Goal: Information Seeking & Learning: Find specific fact

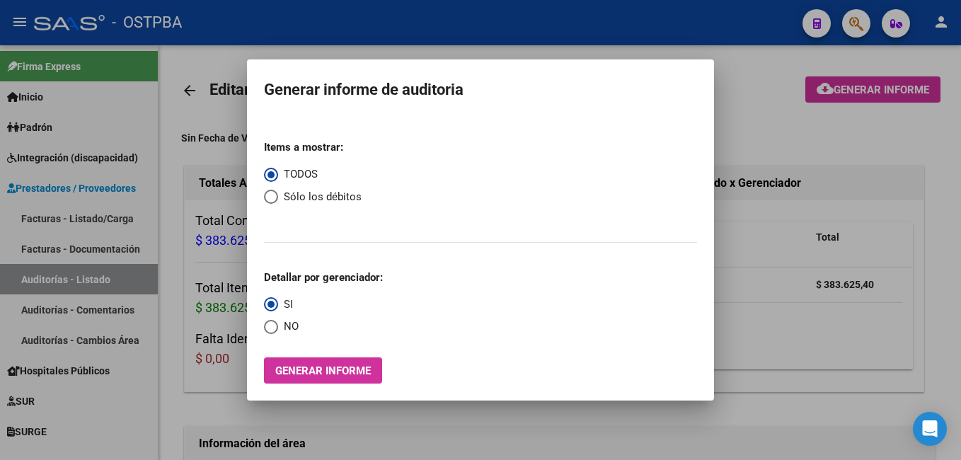
click at [405, 18] on div at bounding box center [480, 230] width 961 height 460
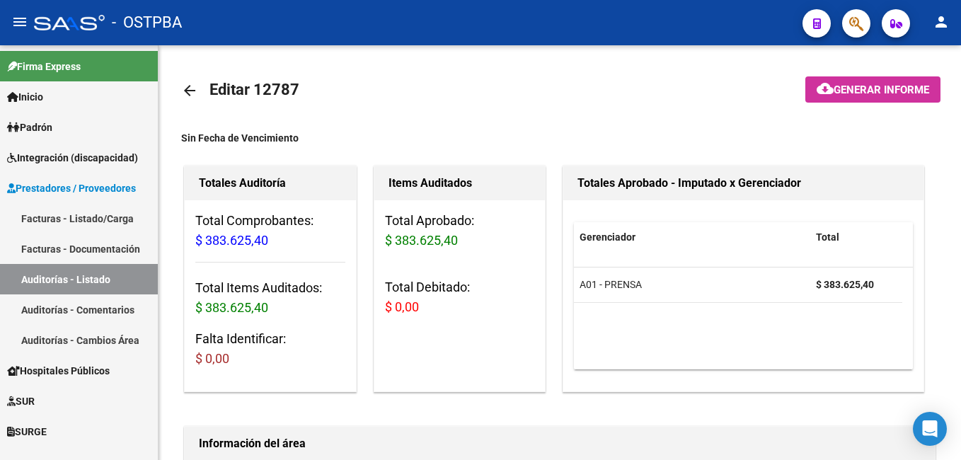
click at [52, 127] on span "Padrón" at bounding box center [29, 128] width 45 height 16
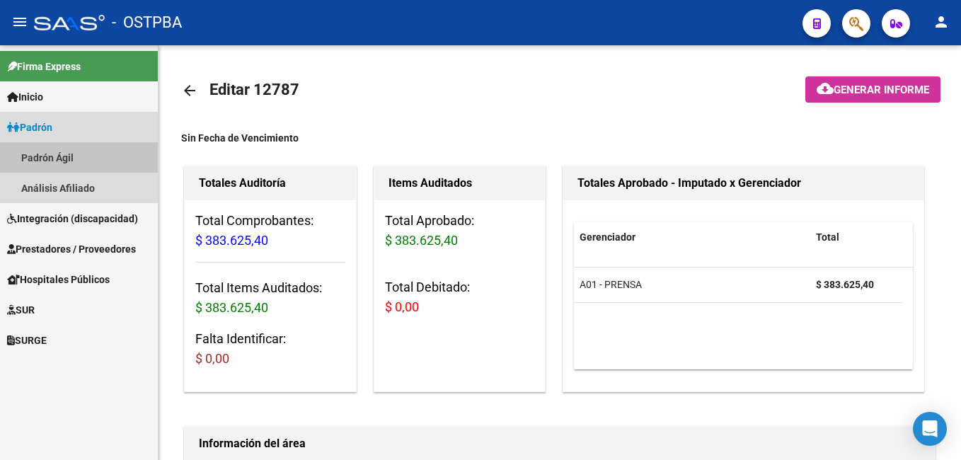
click at [67, 154] on link "Padrón Ágil" at bounding box center [79, 157] width 158 height 30
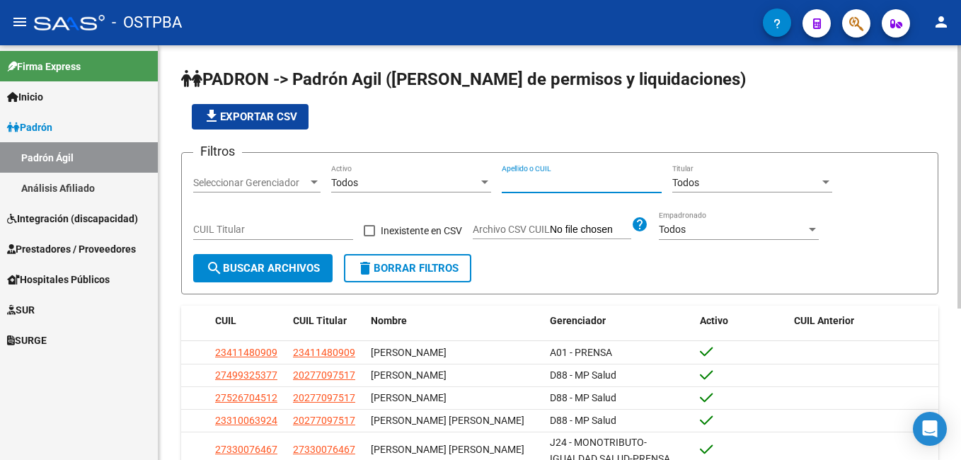
click at [580, 186] on input "Apellido o CUIL" at bounding box center [582, 183] width 160 height 12
type input "[PERSON_NAME]"
click at [313, 184] on div at bounding box center [314, 182] width 7 height 4
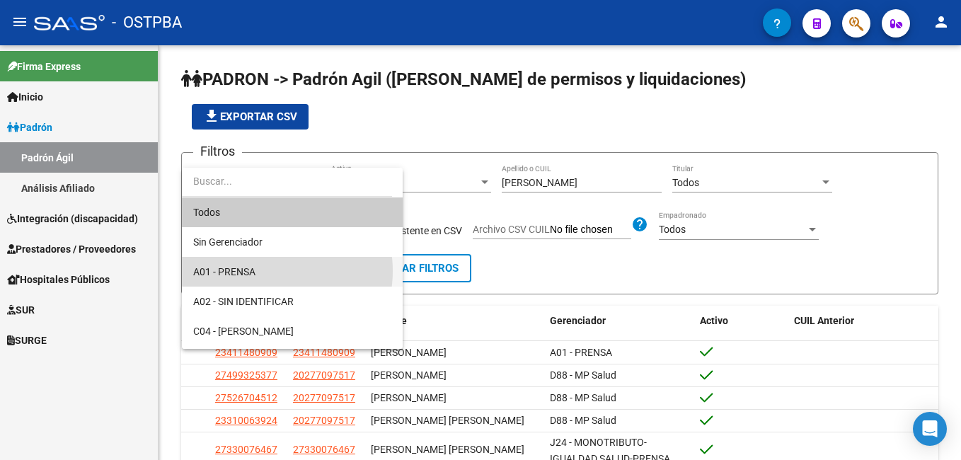
click at [260, 271] on span "A01 - PRENSA" at bounding box center [292, 272] width 198 height 30
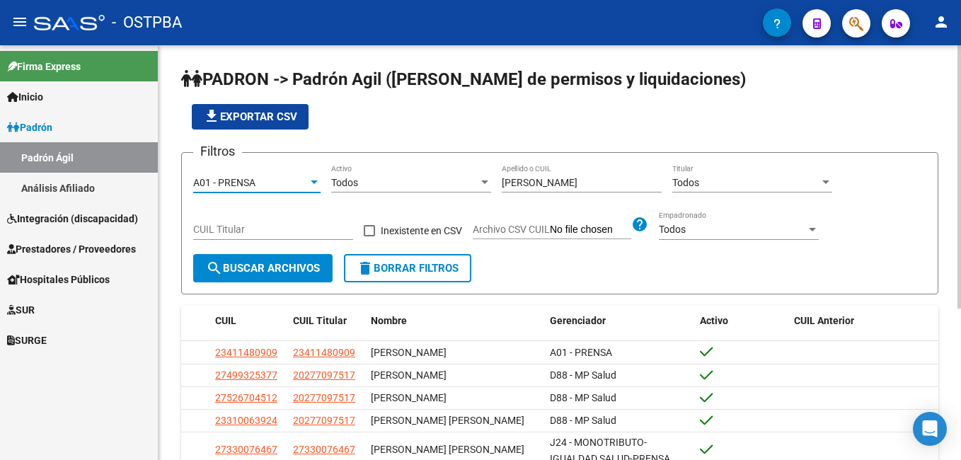
click at [258, 272] on span "search Buscar Archivos" at bounding box center [263, 268] width 114 height 13
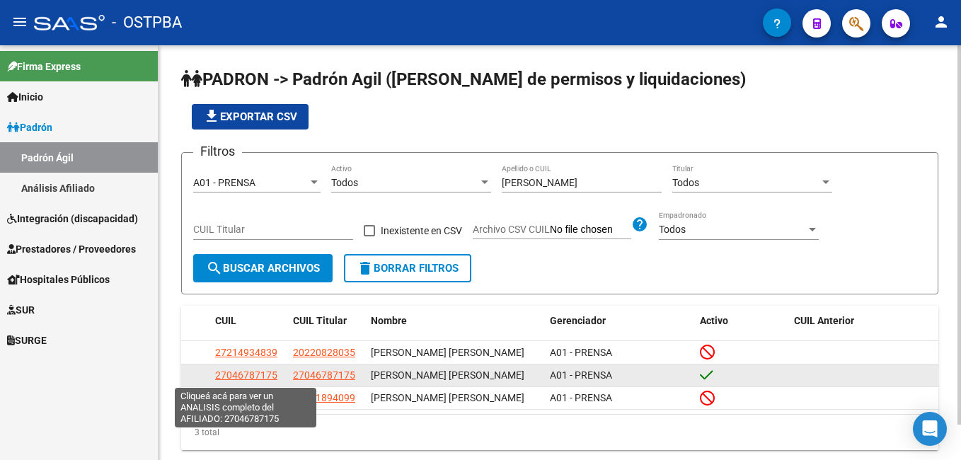
click at [249, 379] on span "27046787175" at bounding box center [246, 374] width 62 height 11
type textarea "27046787175"
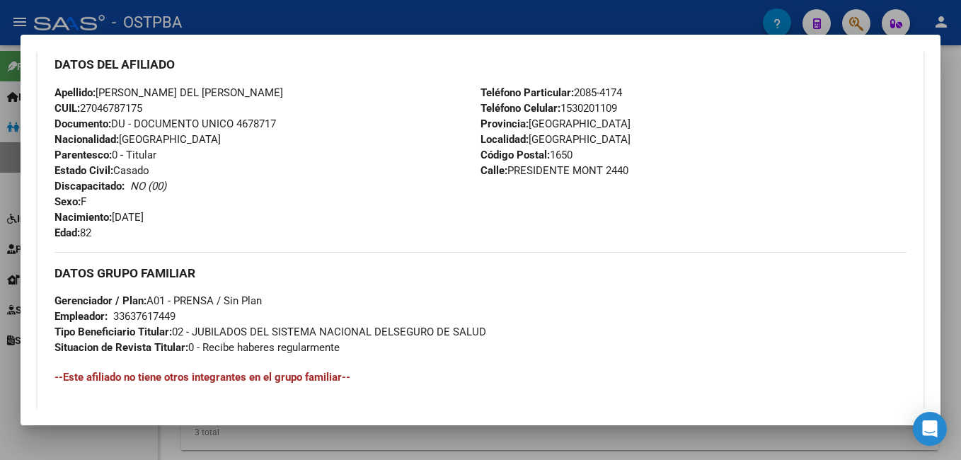
scroll to position [495, 0]
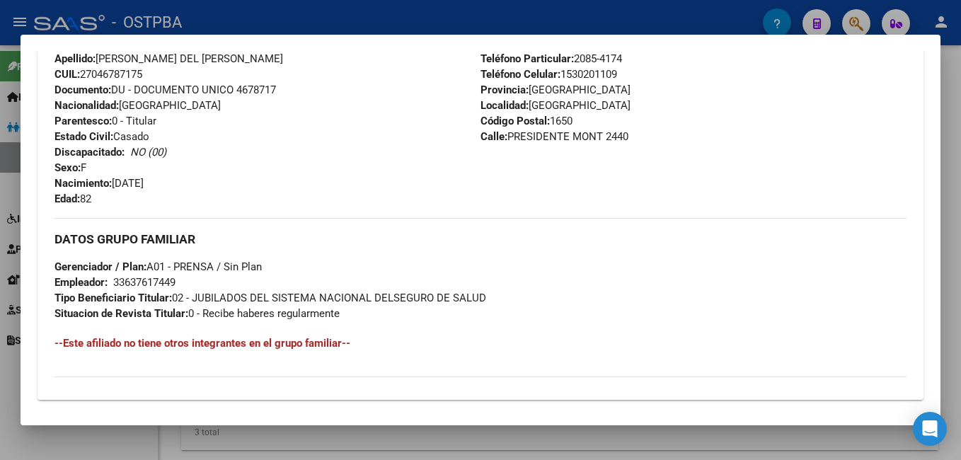
click at [519, 6] on div at bounding box center [480, 230] width 961 height 460
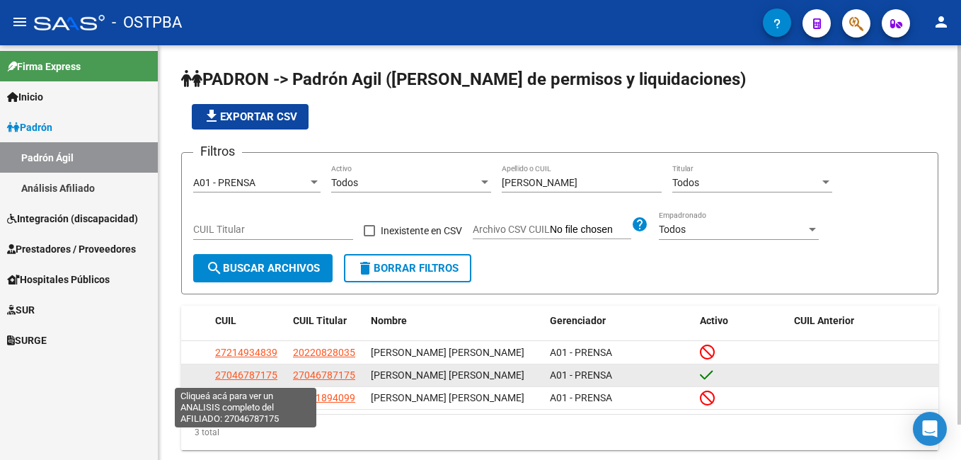
click at [249, 376] on span "27046787175" at bounding box center [246, 374] width 62 height 11
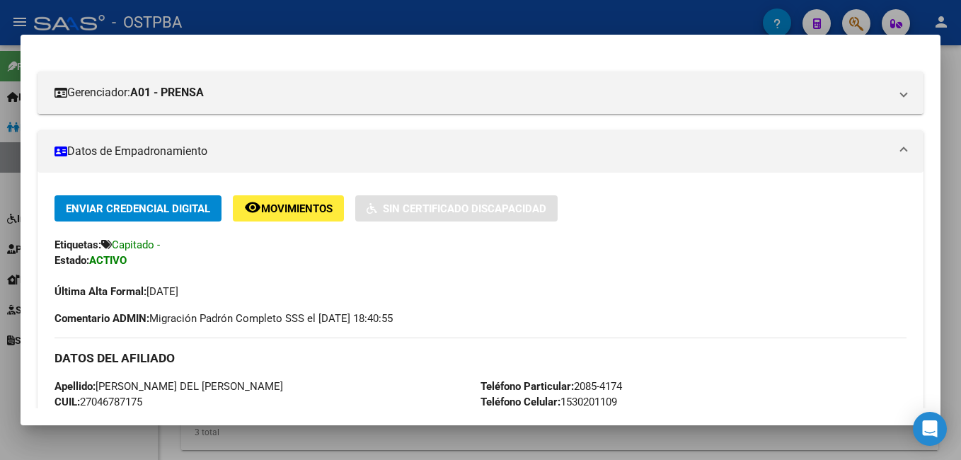
scroll to position [283, 0]
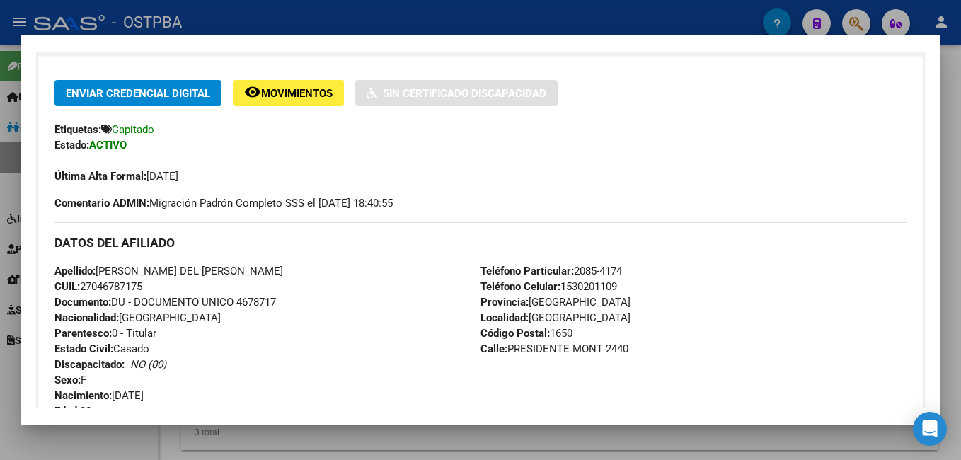
click at [339, 19] on div at bounding box center [480, 230] width 961 height 460
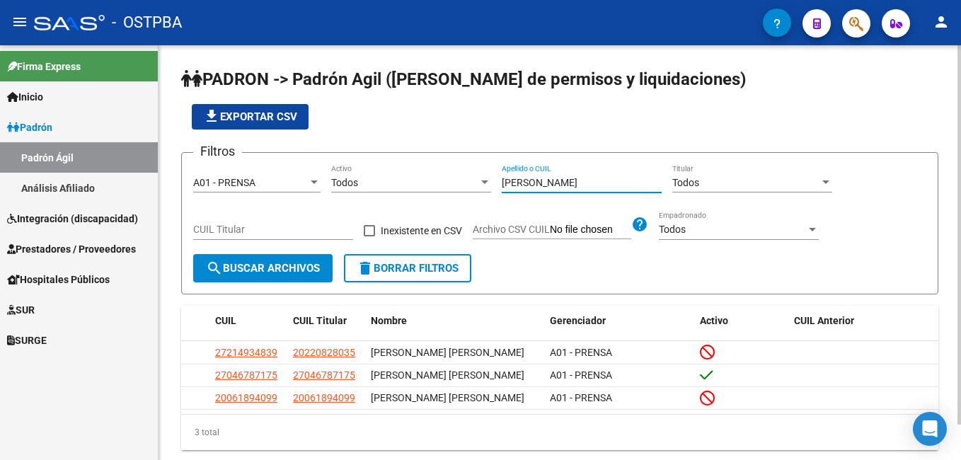
drag, startPoint x: 567, startPoint y: 185, endPoint x: 454, endPoint y: 177, distance: 114.2
click at [454, 177] on div "Filtros A01 - PRENSA Seleccionar Gerenciador Todos Activo [PERSON_NAME] Apellid…" at bounding box center [559, 209] width 733 height 90
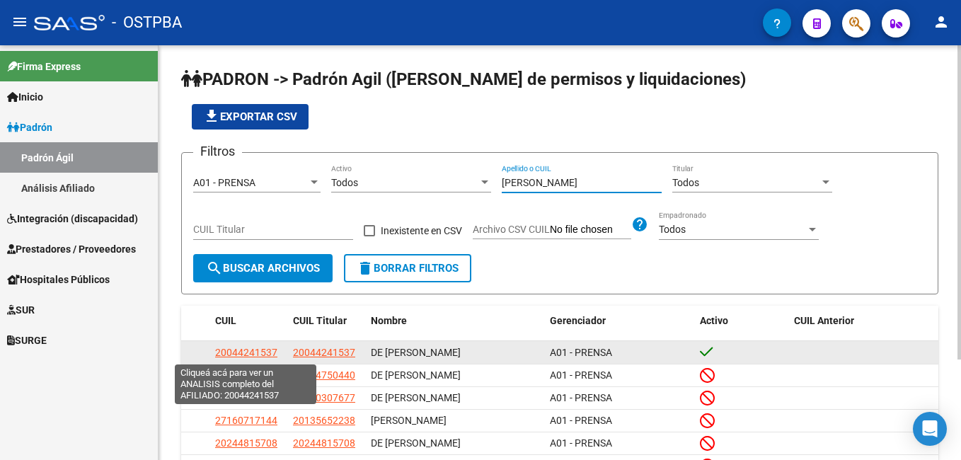
type input "[PERSON_NAME]"
click at [255, 353] on span "20044241537" at bounding box center [246, 352] width 62 height 11
type textarea "20044241537"
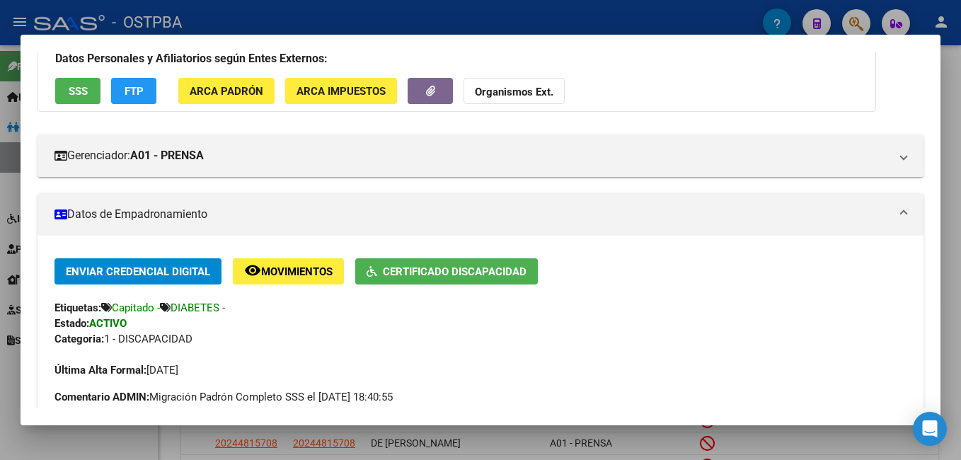
scroll to position [142, 0]
